Goal: Task Accomplishment & Management: Use online tool/utility

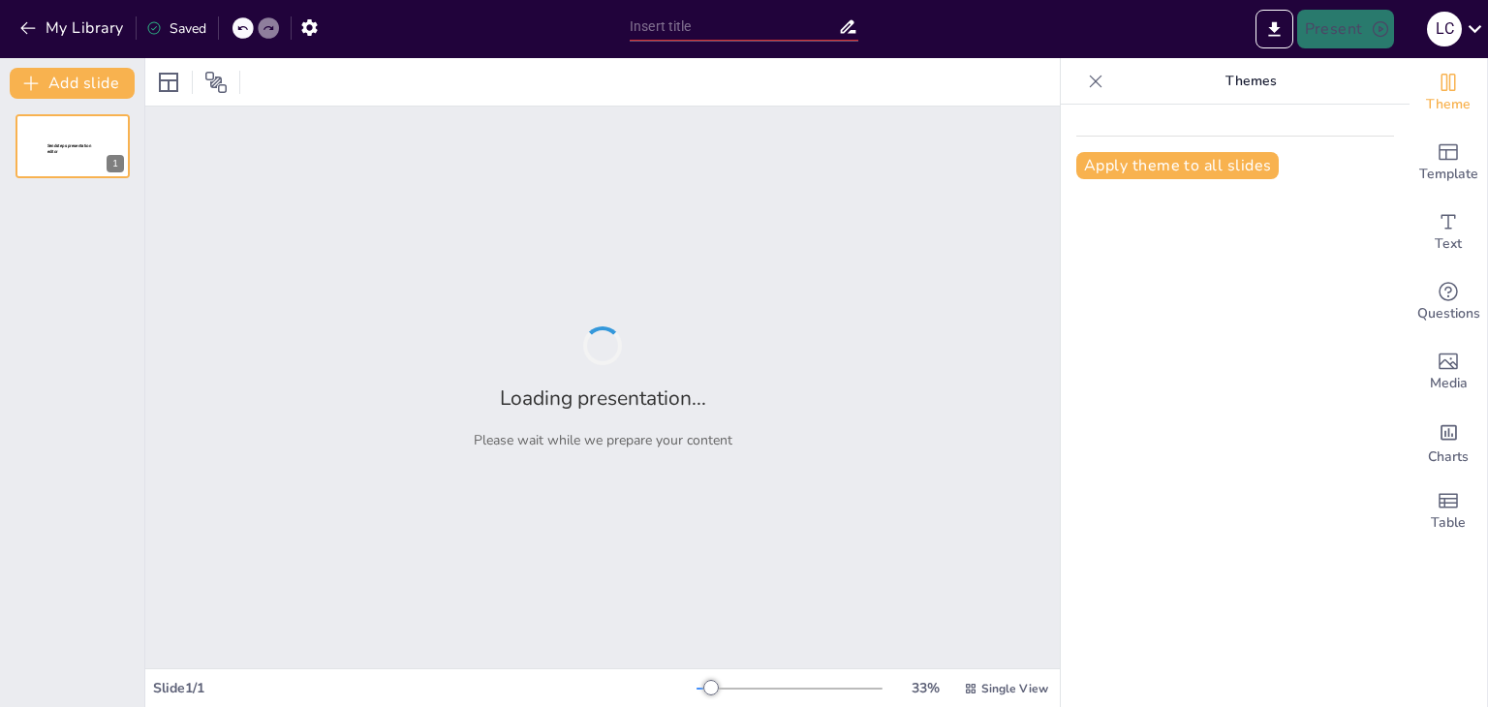
type input "Data Collection Tools: Types and Examples of Research Instruments"
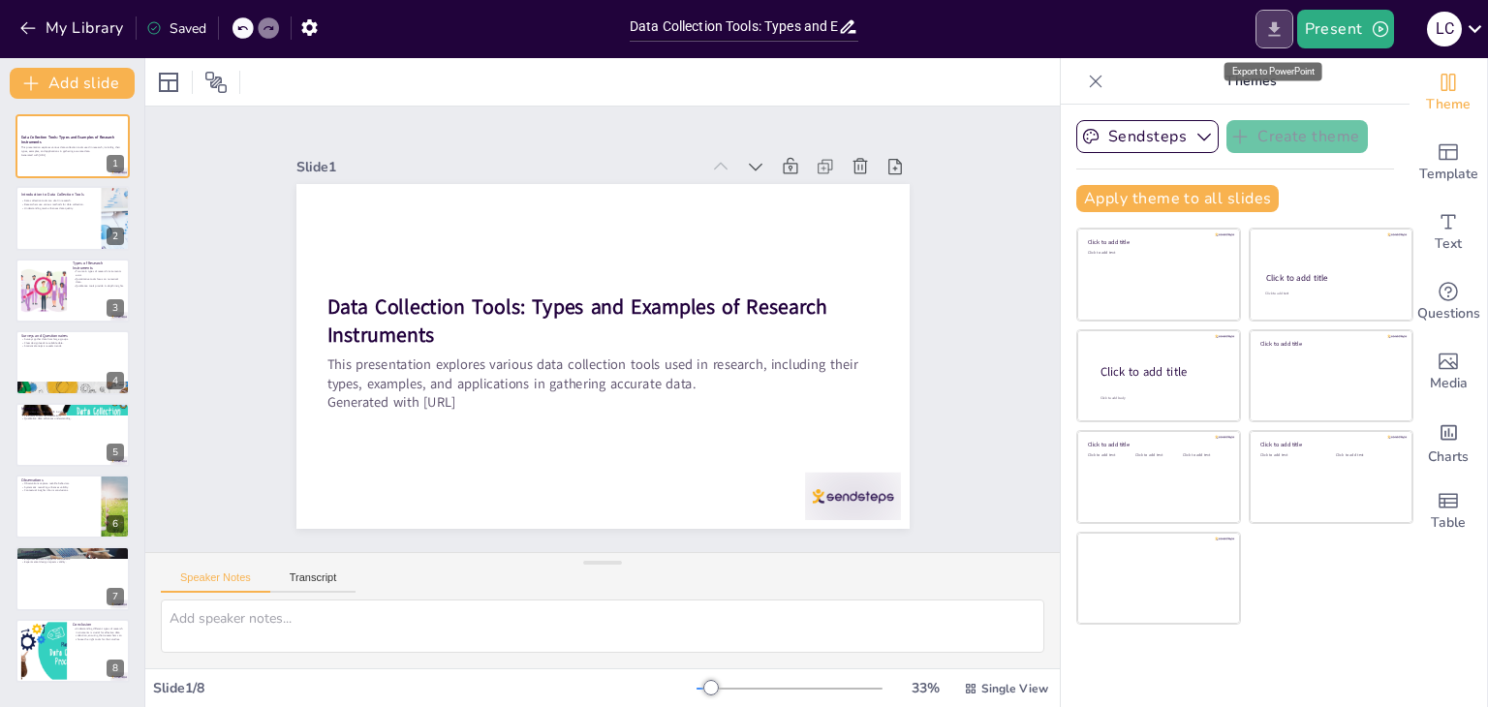
click at [1286, 24] on button "Export to PowerPoint" at bounding box center [1274, 29] width 38 height 39
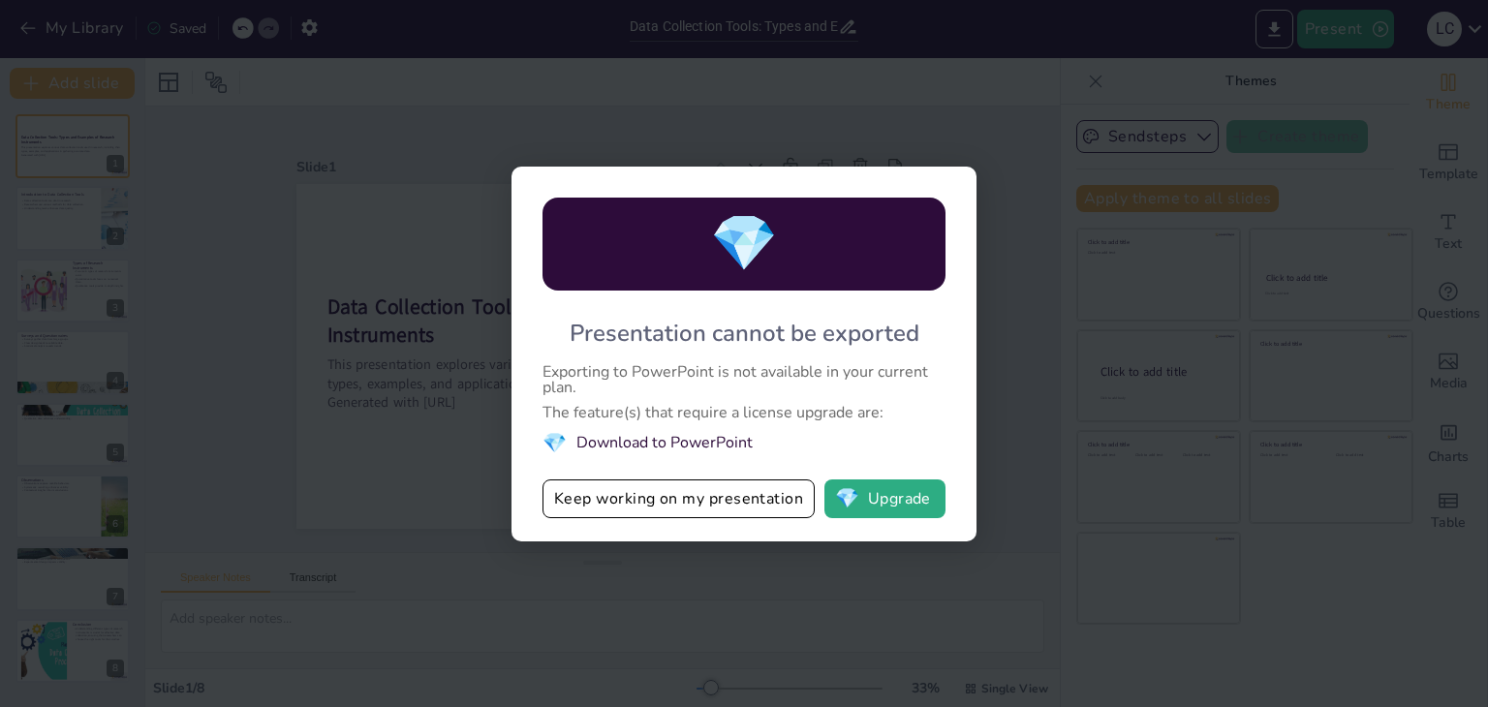
click at [700, 447] on li "💎 Download to PowerPoint" at bounding box center [743, 443] width 403 height 26
click at [685, 506] on button "Keep working on my presentation" at bounding box center [678, 499] width 272 height 39
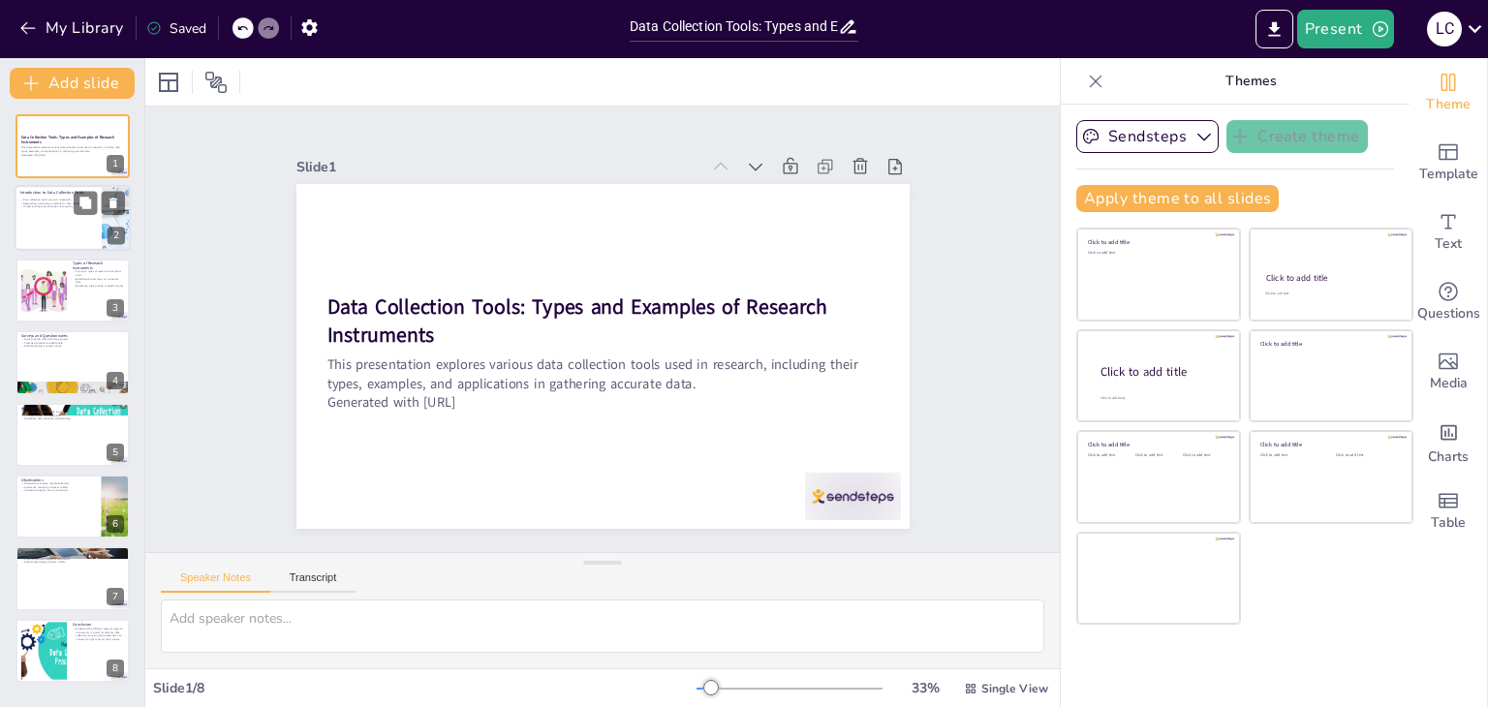
click at [59, 220] on div at bounding box center [73, 219] width 116 height 66
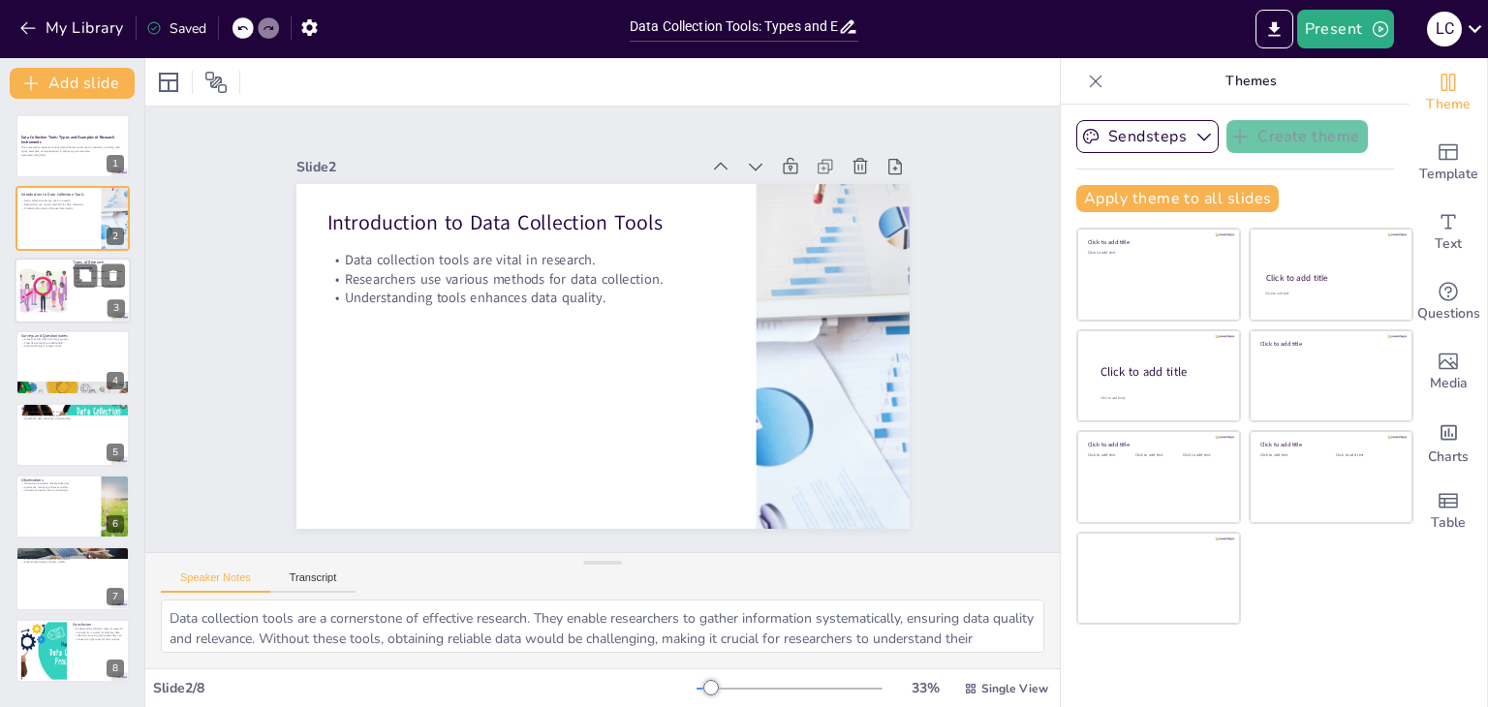
click at [88, 298] on div at bounding box center [73, 291] width 116 height 66
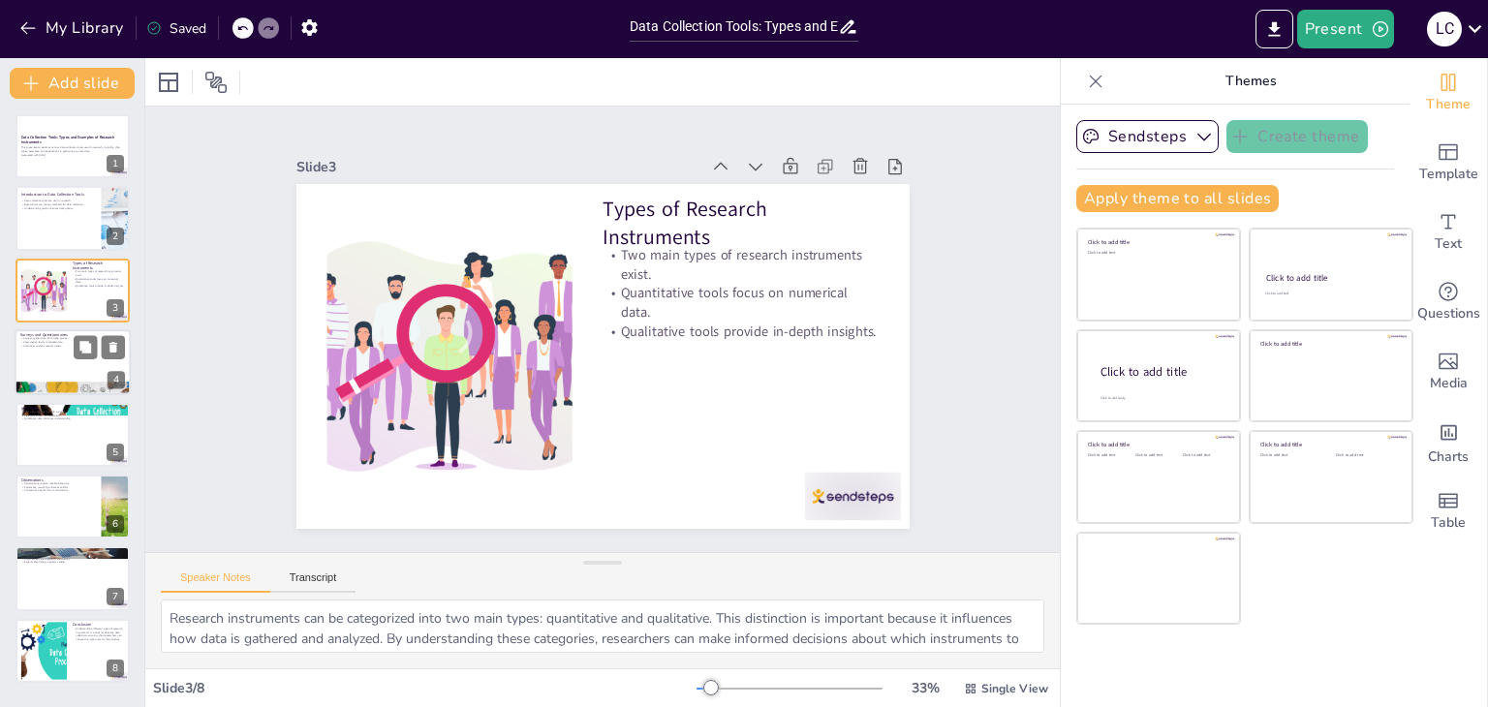
click at [50, 358] on div at bounding box center [73, 362] width 116 height 66
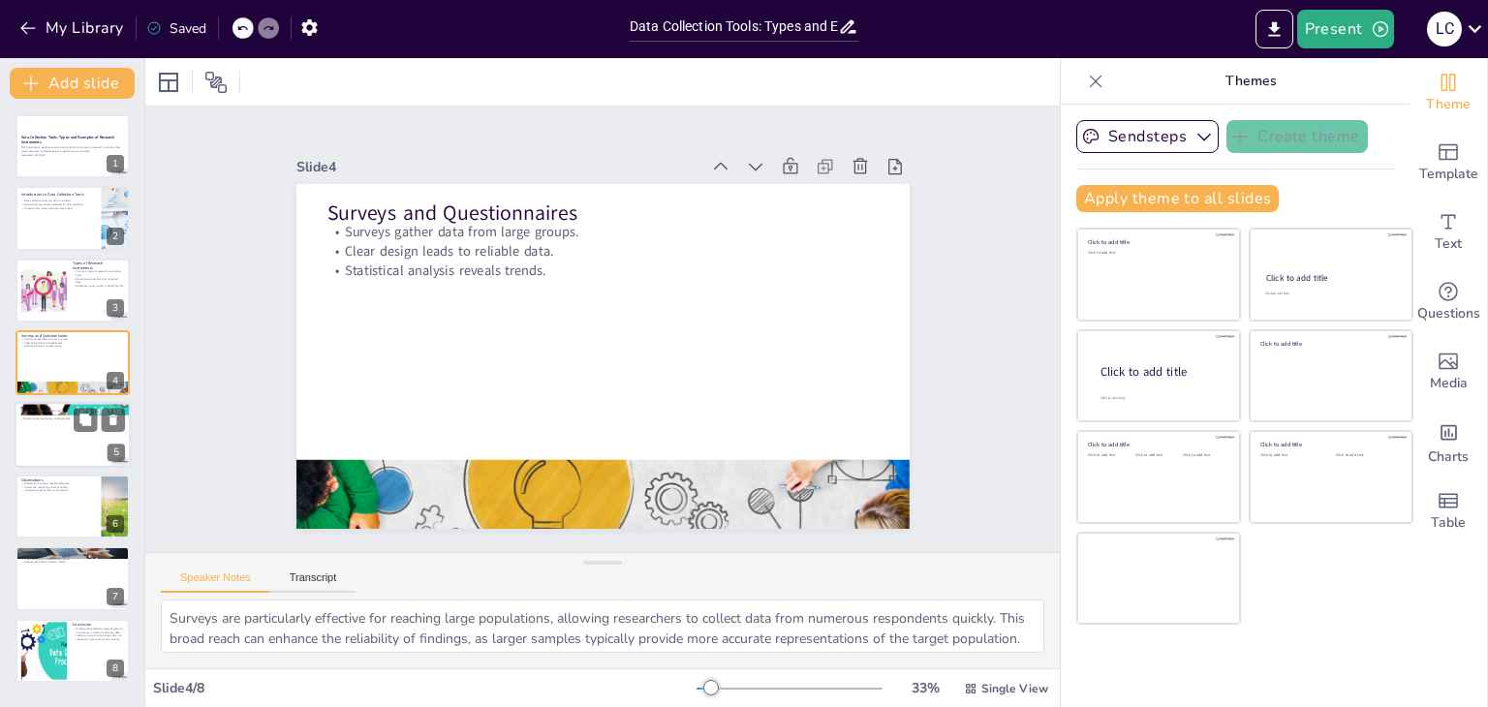
click at [46, 437] on div at bounding box center [73, 435] width 116 height 66
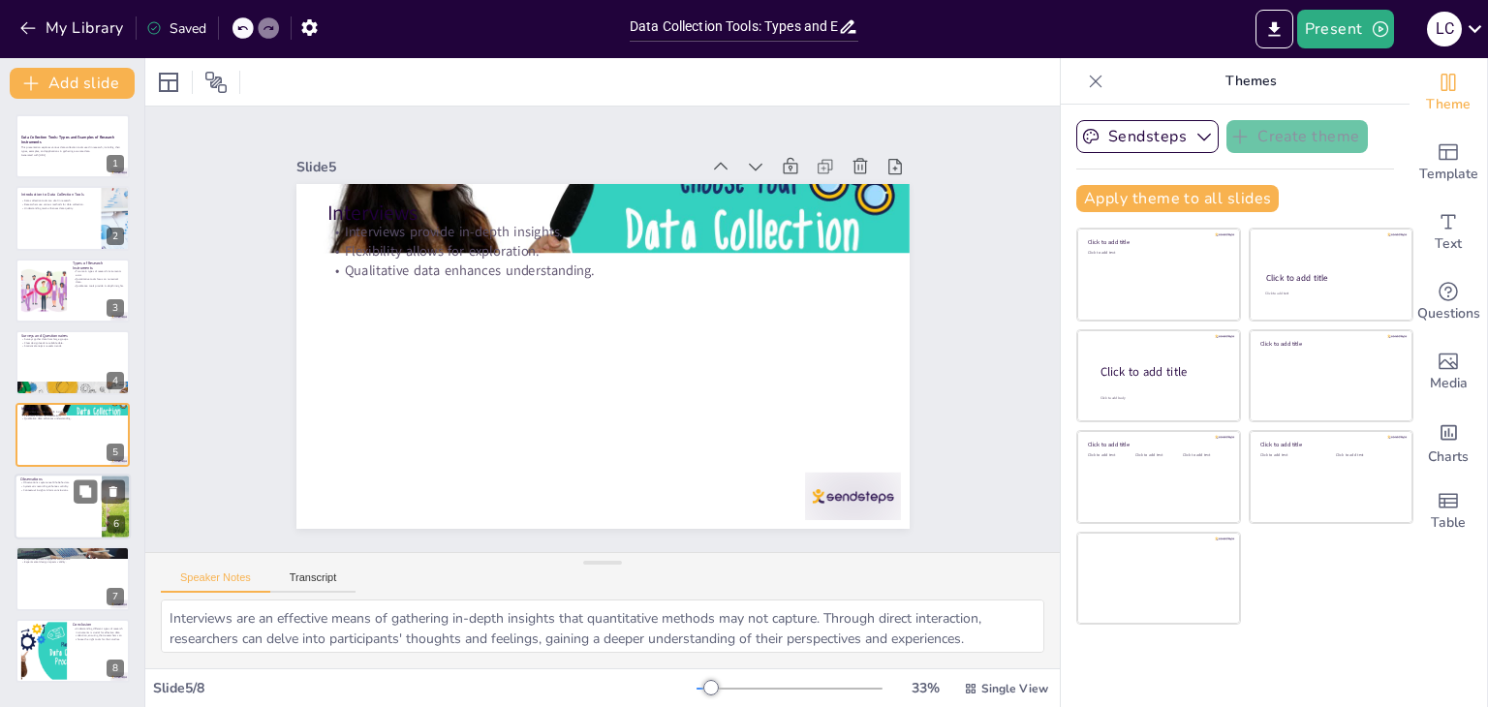
click at [39, 509] on div at bounding box center [73, 507] width 116 height 66
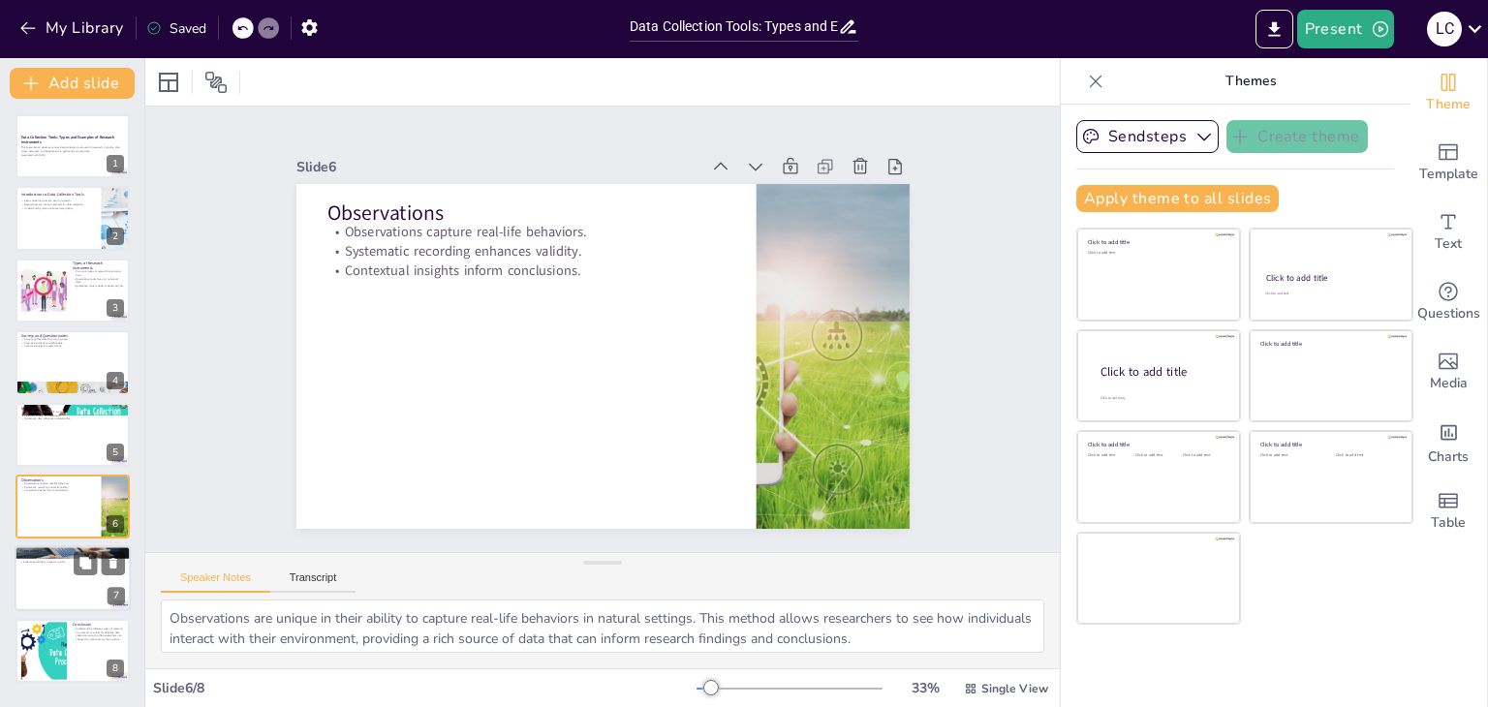
click at [61, 585] on div at bounding box center [73, 579] width 116 height 66
type textarea "Experiments are designed to establish cause-and-effect relationships by manipul…"
